Goal: Task Accomplishment & Management: Manage account settings

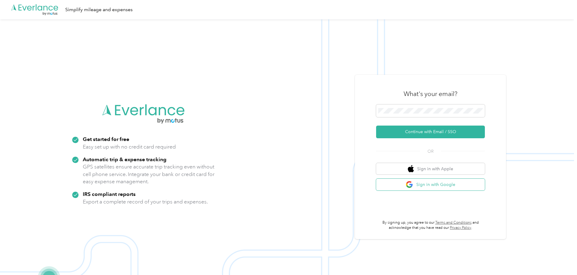
click at [432, 183] on button "Sign in with Google" at bounding box center [430, 185] width 109 height 12
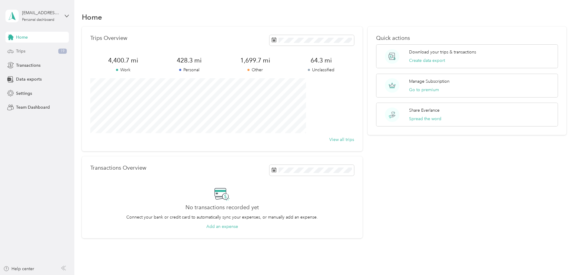
click at [33, 51] on div "Trips 19" at bounding box center [36, 51] width 63 height 11
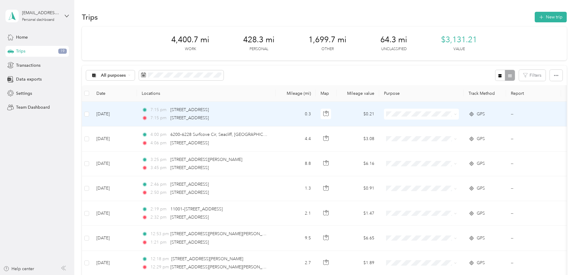
click at [454, 146] on span "Walking and Exercise" at bounding box center [467, 146] width 56 height 6
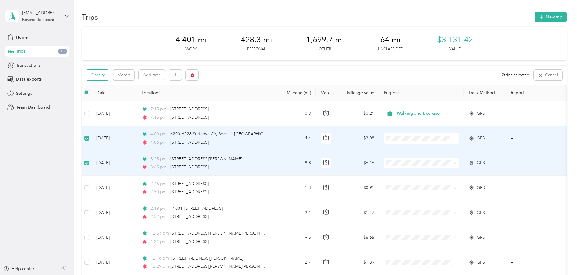
click at [109, 75] on button "Classify" at bounding box center [97, 75] width 23 height 11
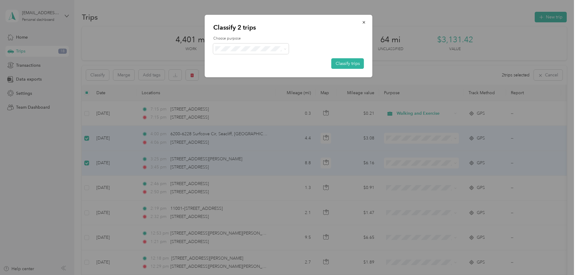
click at [247, 62] on ol "Work Personal Walking and Exercise Real Estate Other Charity Medical Moving Com…" at bounding box center [250, 96] width 75 height 85
click at [228, 59] on span "Work" at bounding box center [250, 60] width 67 height 6
click at [345, 63] on button "Classify trips" at bounding box center [347, 63] width 33 height 11
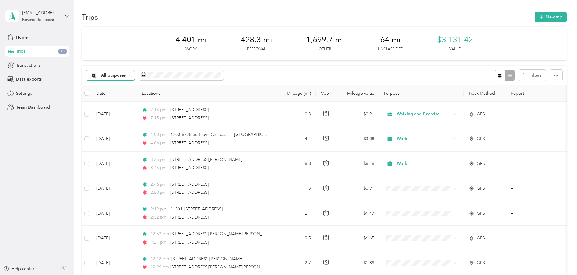
click at [126, 73] on span "All purposes" at bounding box center [113, 75] width 25 height 4
click at [159, 98] on li "Unclassified" at bounding box center [157, 94] width 63 height 11
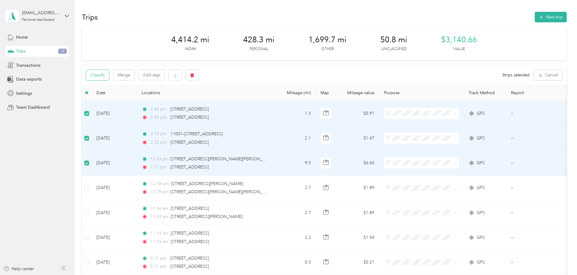
click at [109, 76] on button "Classify" at bounding box center [97, 75] width 23 height 11
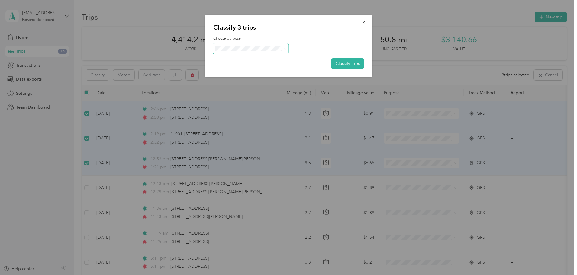
click at [237, 51] on span at bounding box center [250, 48] width 75 height 11
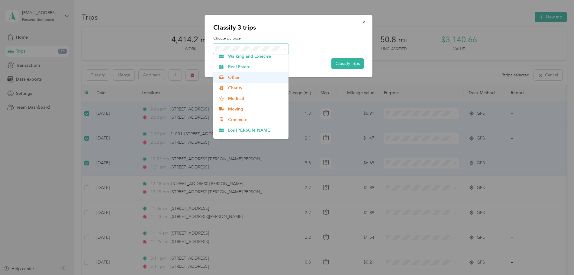
scroll to position [32, 0]
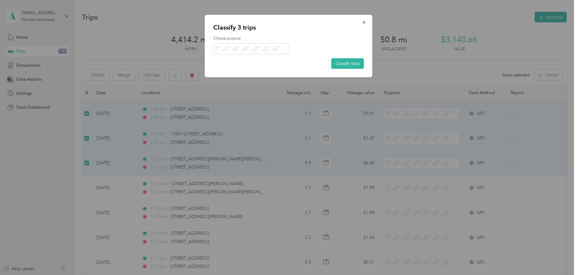
click at [239, 132] on span "Mom" at bounding box center [256, 133] width 56 height 6
click at [351, 60] on button "Classify trips" at bounding box center [347, 63] width 33 height 11
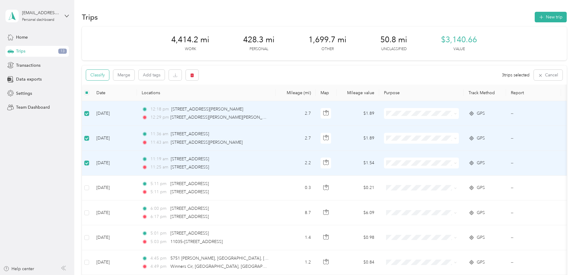
click at [109, 75] on button "Classify" at bounding box center [97, 75] width 23 height 11
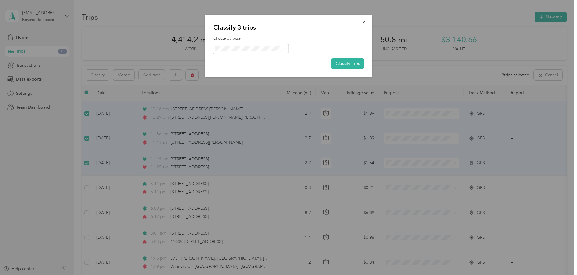
click at [239, 72] on li "Personal" at bounding box center [250, 68] width 75 height 11
click at [344, 63] on button "Classify trips" at bounding box center [347, 63] width 33 height 11
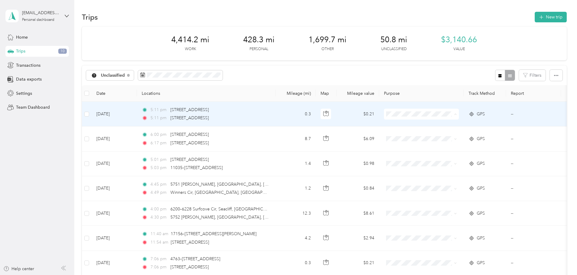
click at [449, 144] on span "Walking and Exercise" at bounding box center [467, 146] width 56 height 6
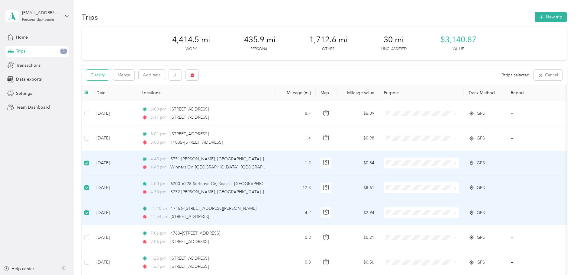
click at [109, 75] on button "Classify" at bounding box center [97, 75] width 23 height 11
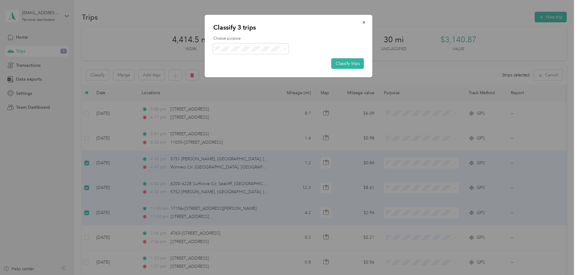
click at [234, 59] on span "Work" at bounding box center [256, 59] width 56 height 6
click at [345, 62] on button "Classify trips" at bounding box center [347, 63] width 33 height 11
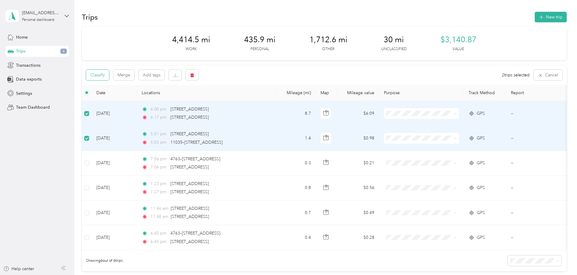
click at [109, 75] on button "Classify" at bounding box center [97, 75] width 23 height 11
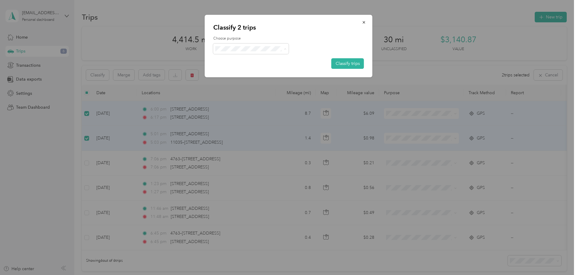
click at [235, 134] on li "Mom" at bounding box center [250, 134] width 75 height 11
click at [336, 63] on button "Classify trips" at bounding box center [347, 63] width 33 height 11
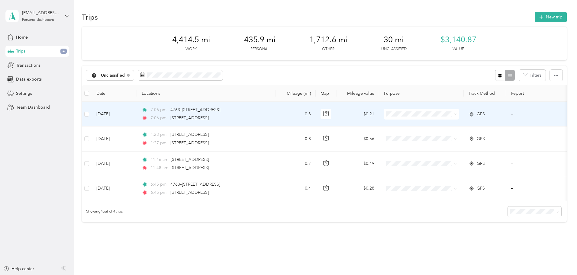
click at [448, 149] on ol "Work Personal Walking and Exercise Real Estate Other Charity Medical Moving Com…" at bounding box center [461, 161] width 75 height 85
click at [442, 147] on span "Walking and Exercise" at bounding box center [467, 146] width 56 height 6
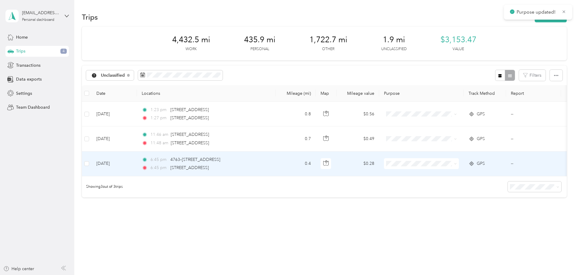
click at [441, 193] on span "Walking and Exercise" at bounding box center [467, 194] width 56 height 6
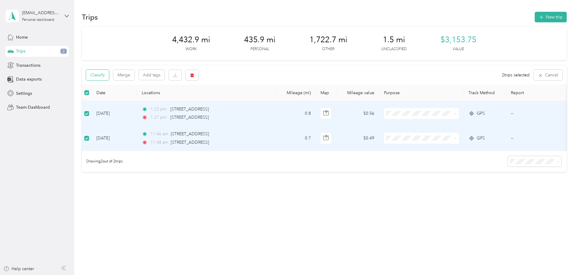
click at [109, 76] on button "Classify" at bounding box center [97, 75] width 23 height 11
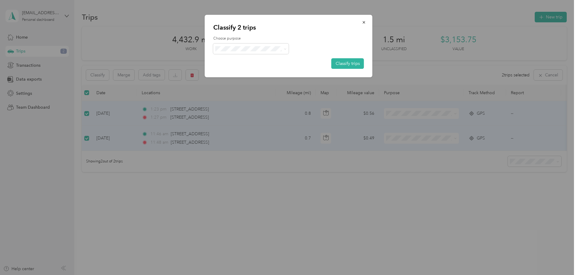
click at [237, 58] on span "Work" at bounding box center [256, 59] width 56 height 6
click at [351, 64] on button "Classify trips" at bounding box center [347, 63] width 33 height 11
